Goal: Check status: Check status

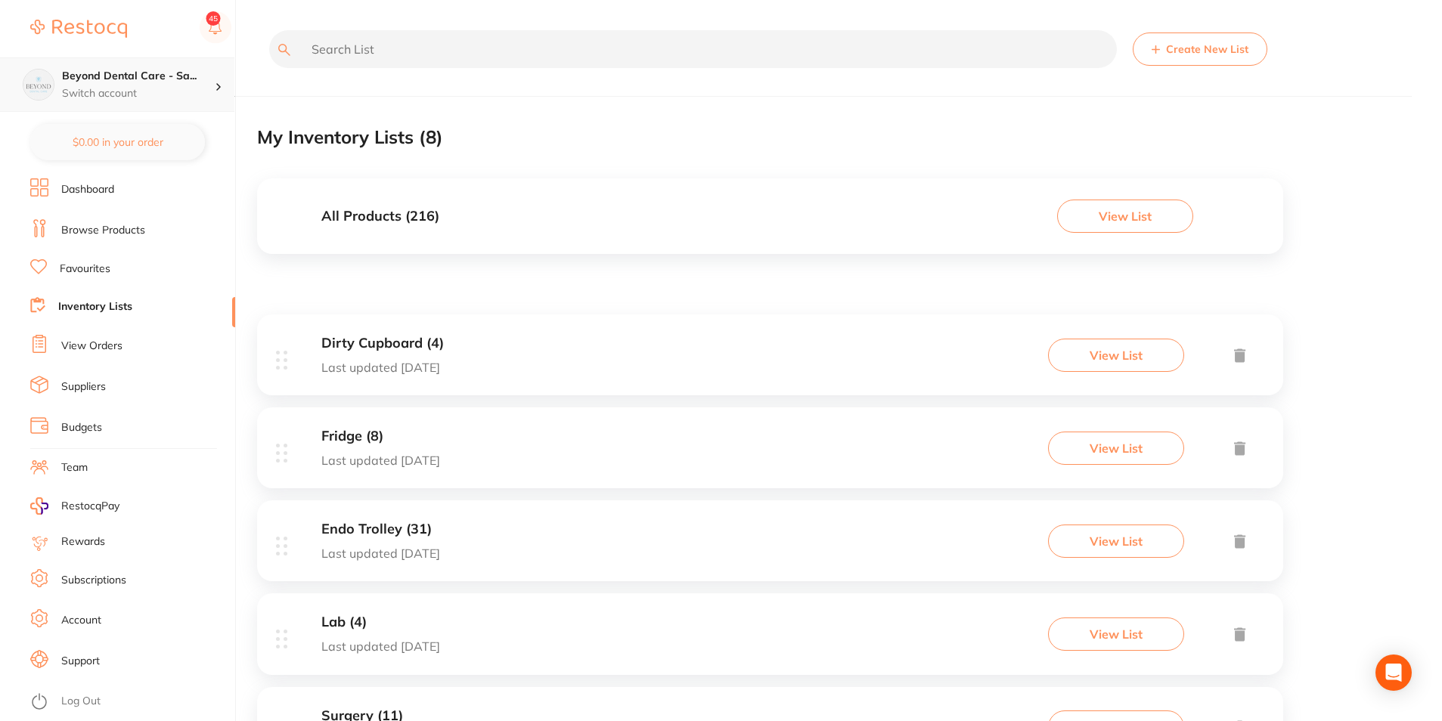
click at [159, 82] on h4 "Beyond Dental Care - Sa..." at bounding box center [138, 76] width 153 height 15
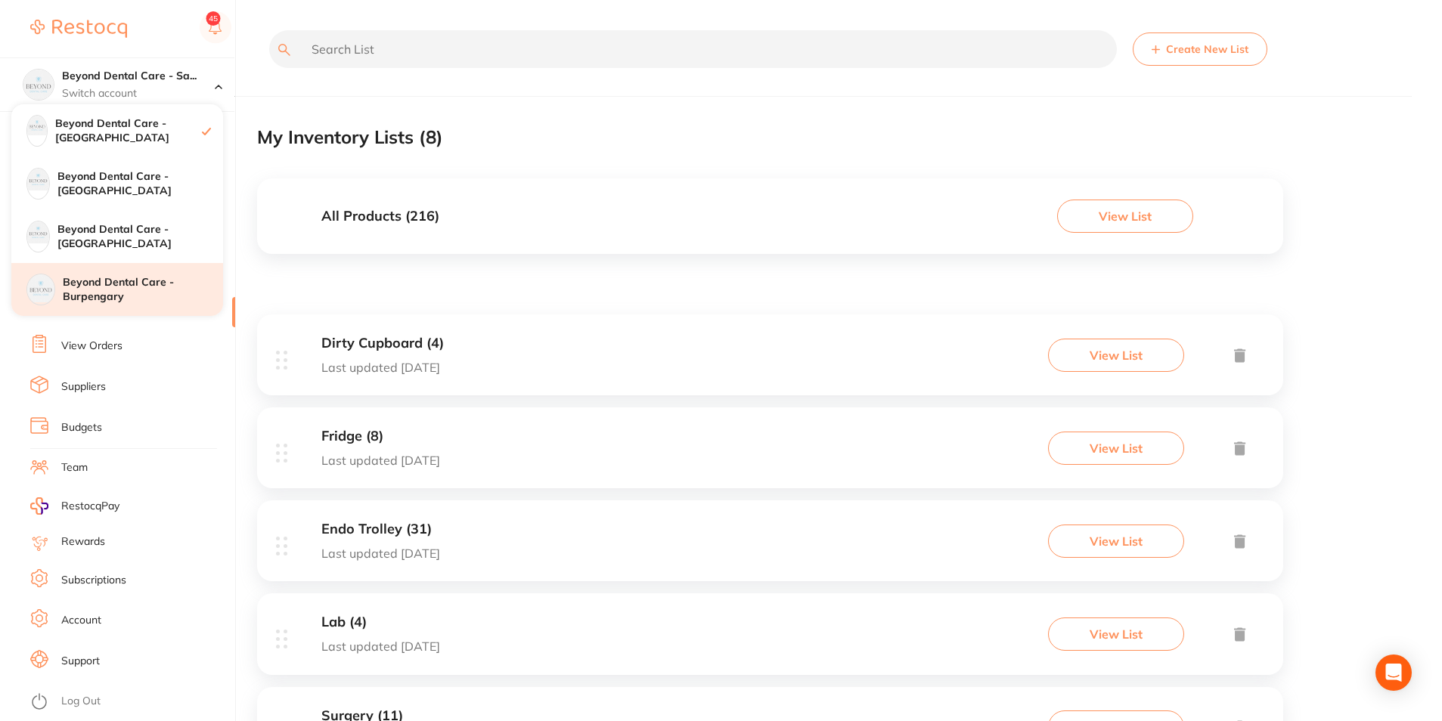
click at [104, 280] on h4 "Beyond Dental Care - Burpengary" at bounding box center [143, 289] width 160 height 29
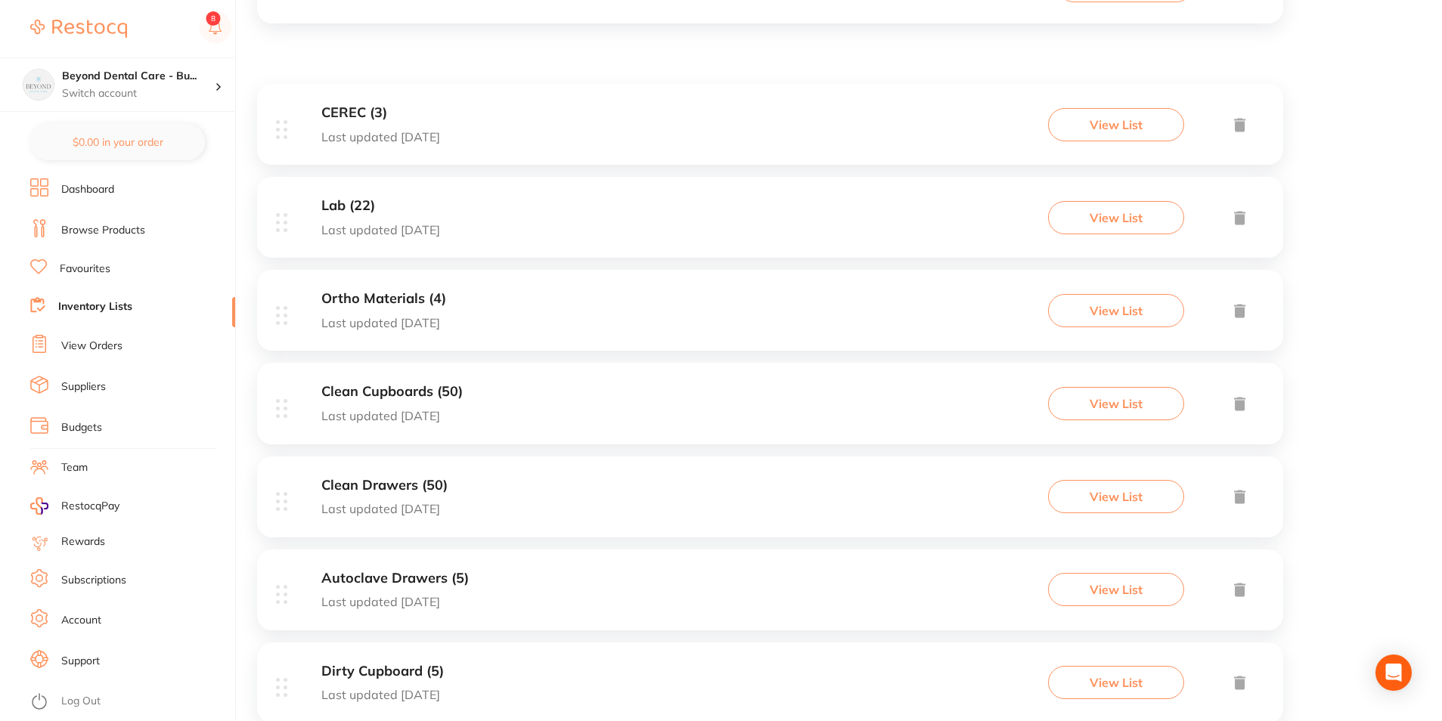
scroll to position [151, 0]
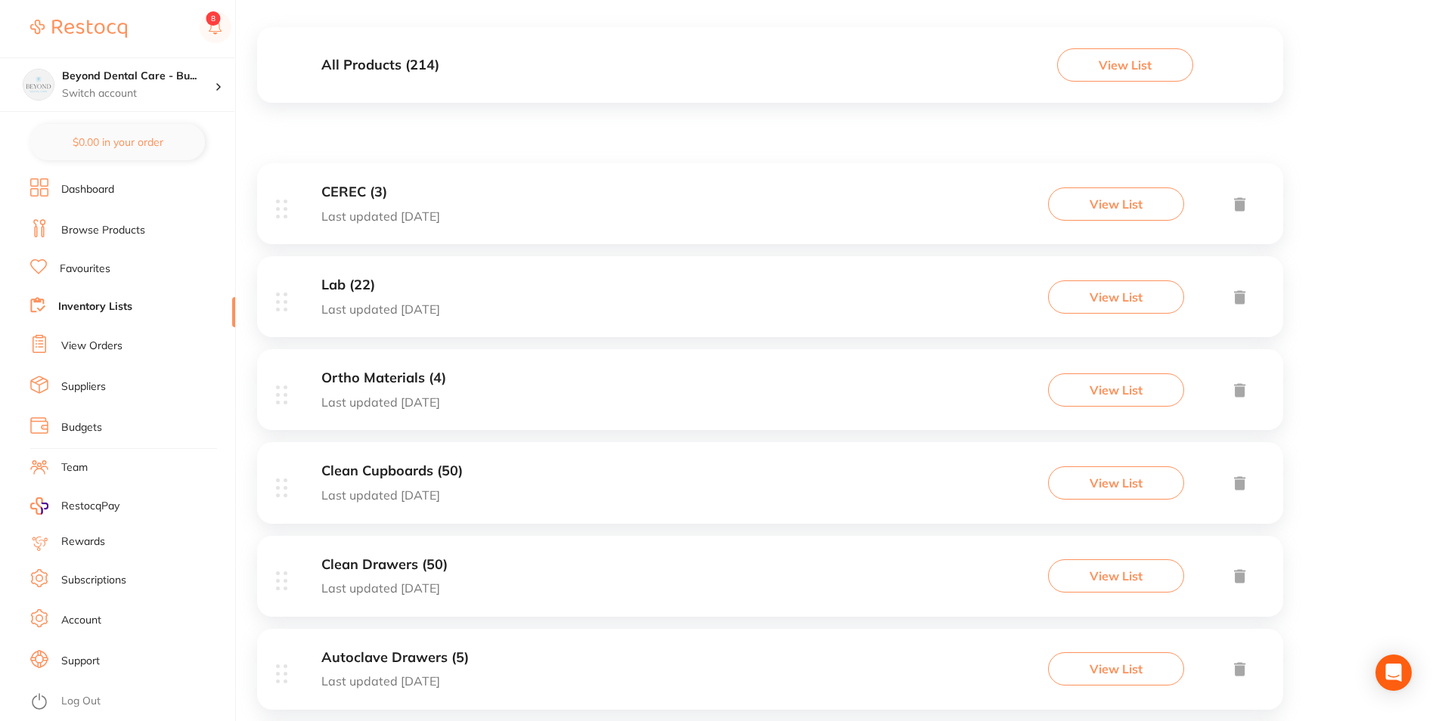
click at [109, 342] on link "View Orders" at bounding box center [91, 346] width 61 height 15
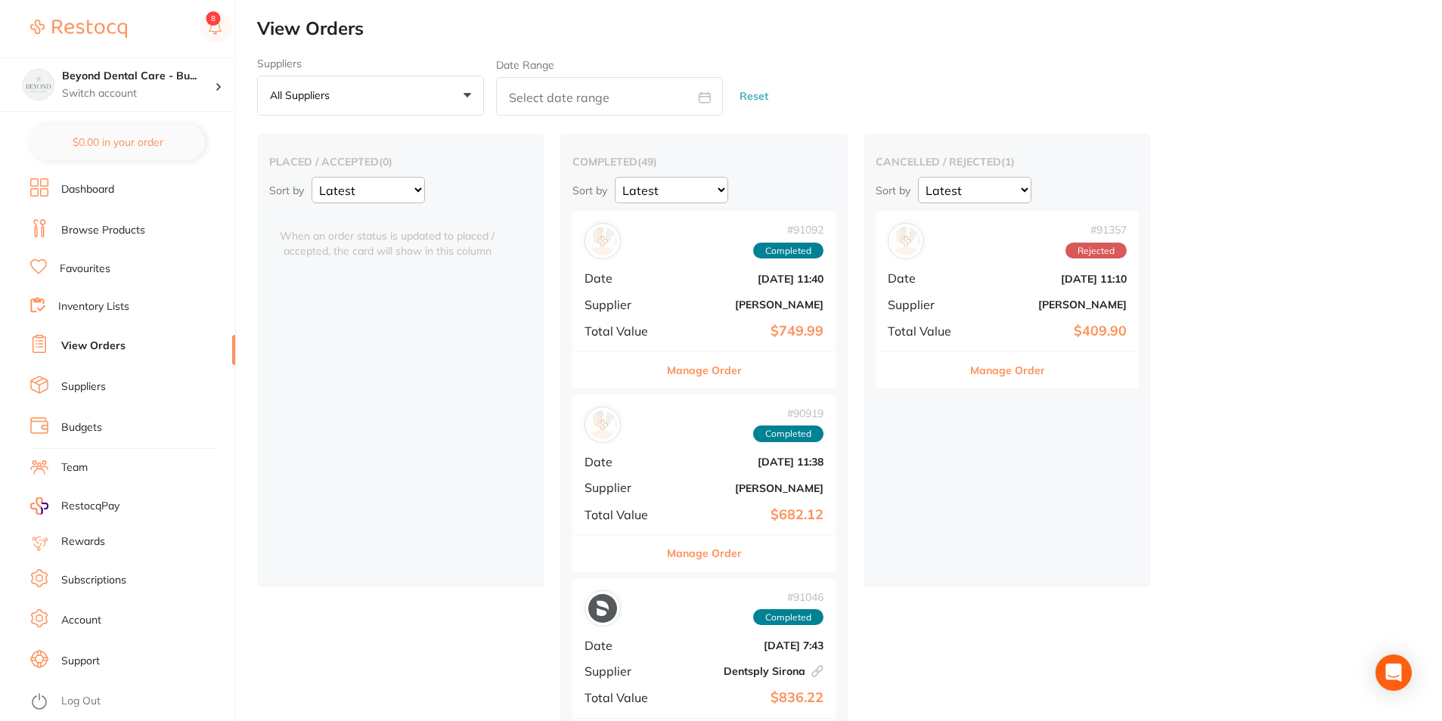
click at [671, 311] on div "# 91092 Completed Date [DATE] 11:40 Supplier [PERSON_NAME] Total Value $749.99" at bounding box center [703, 281] width 263 height 140
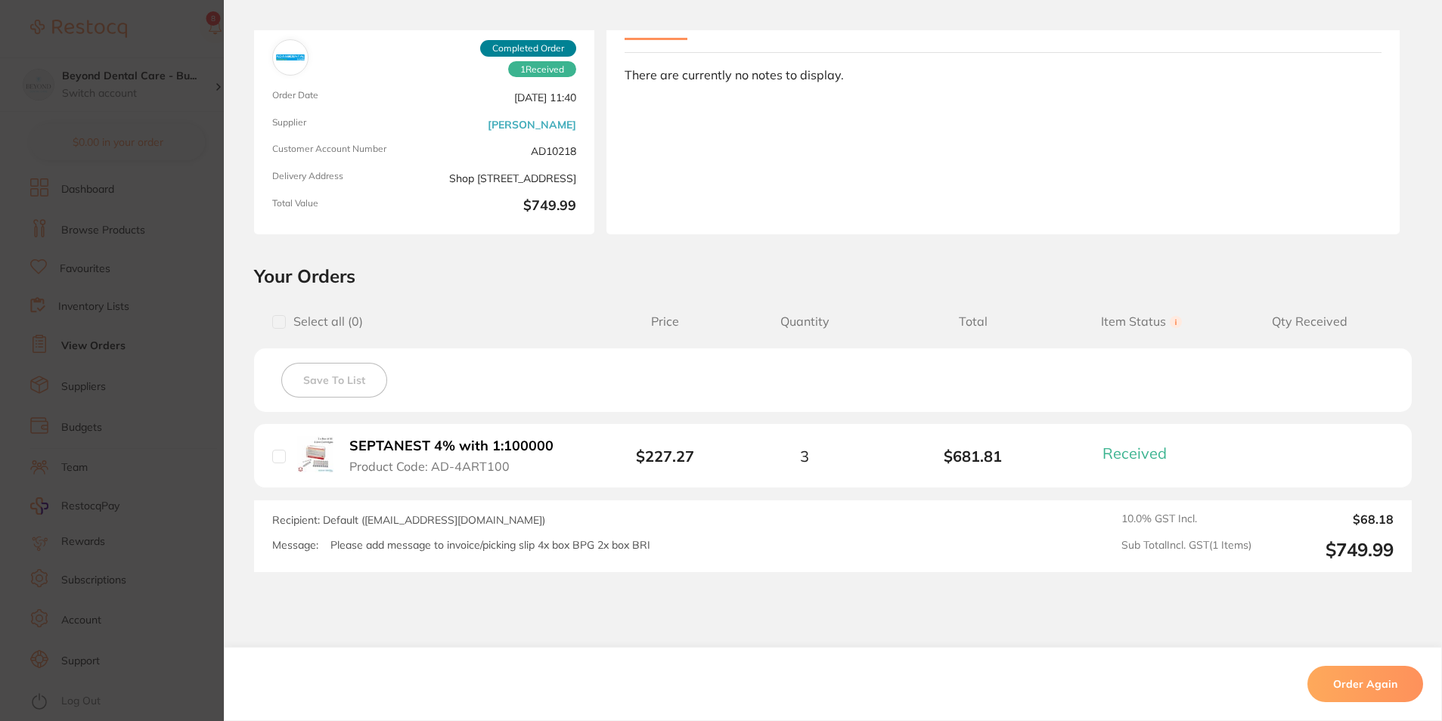
scroll to position [183, 0]
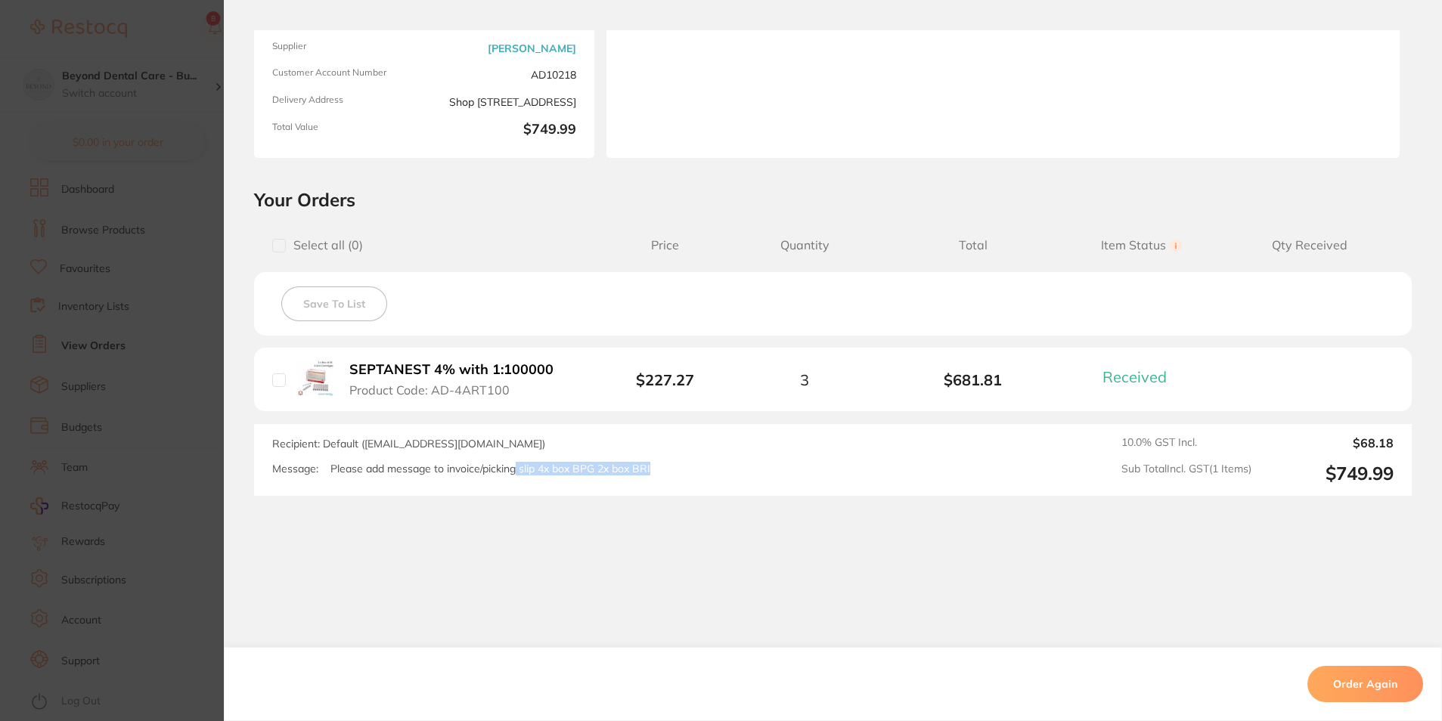
drag, startPoint x: 513, startPoint y: 472, endPoint x: 655, endPoint y: 468, distance: 142.9
click at [655, 468] on div "Message: Please add message to invoice/picking slip 4x box BPG 2x box BRI" at bounding box center [608, 469] width 673 height 13
click at [194, 274] on section "Order ID: Restocq- 91092 Order Information 1 Received Completed Order Order Dat…" at bounding box center [721, 360] width 1442 height 721
